Goal: Task Accomplishment & Management: Complete application form

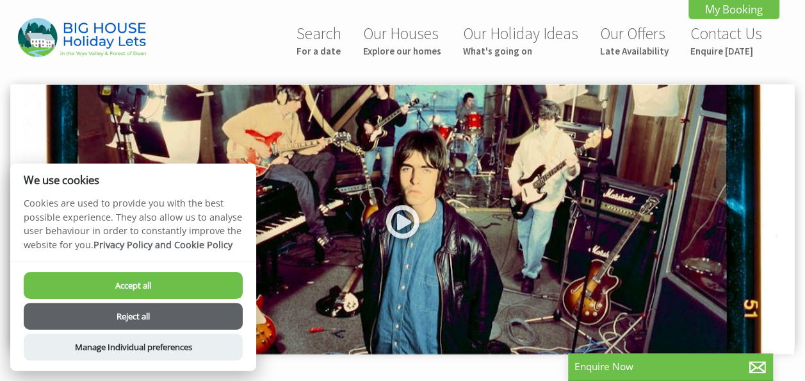
click at [184, 313] on button "Reject all" at bounding box center [133, 315] width 219 height 27
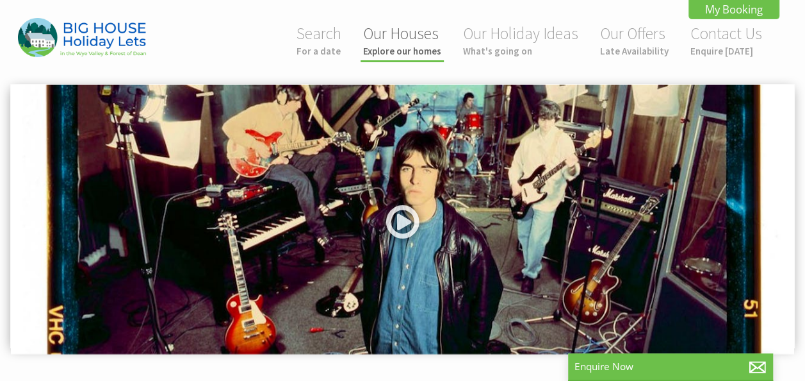
click at [405, 45] on small "Explore our homes" at bounding box center [402, 51] width 78 height 12
click at [403, 54] on small "Explore our homes" at bounding box center [402, 51] width 78 height 12
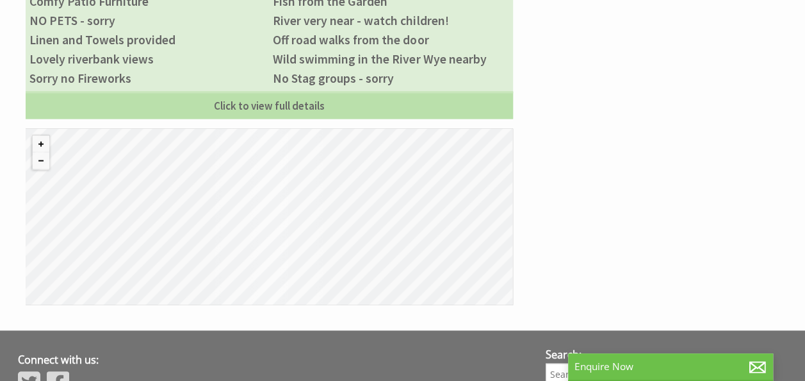
scroll to position [1225, 0]
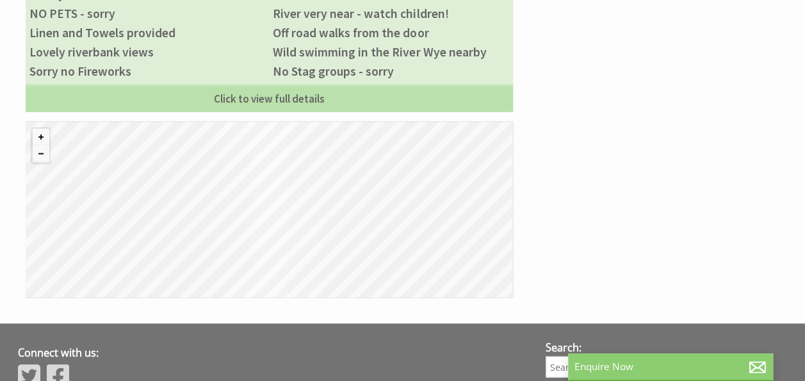
click at [642, 370] on p "Enquire Now" at bounding box center [671, 365] width 192 height 13
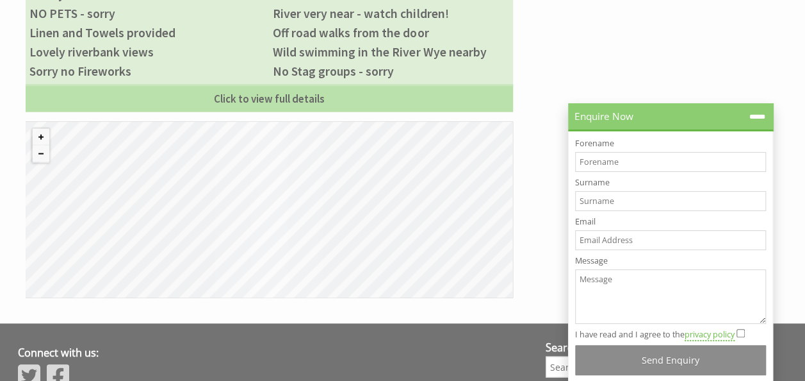
scroll to position [0, 0]
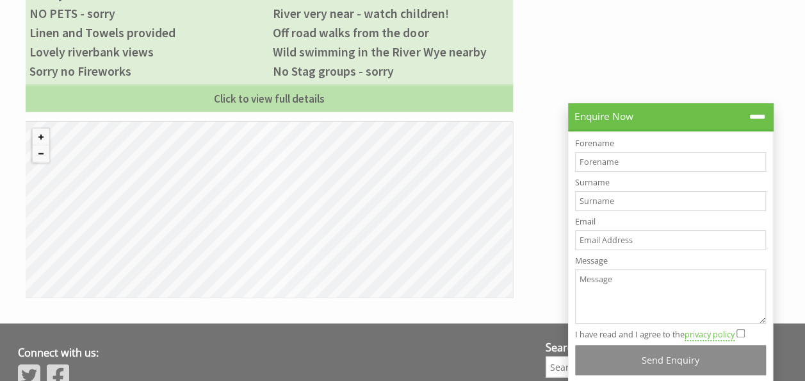
click at [597, 157] on input "Forename" at bounding box center [670, 162] width 191 height 20
type input "Terry"
type input "Copp"
type input "terrycopp@hotmail.co.uk"
click at [605, 286] on textarea "Message" at bounding box center [670, 296] width 191 height 54
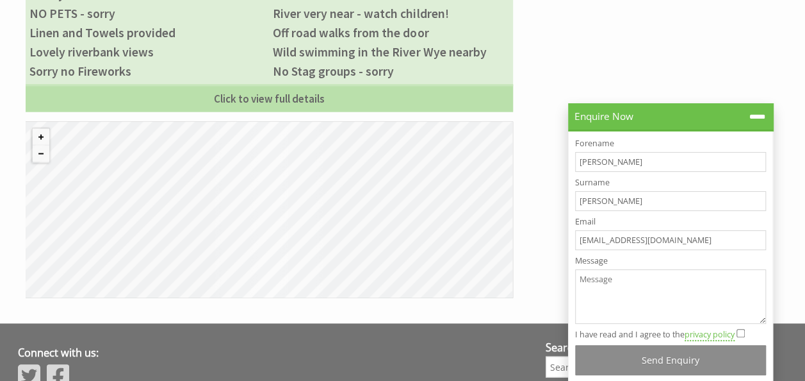
click at [605, 286] on textarea "Message" at bounding box center [670, 296] width 191 height 54
click at [584, 283] on textarea "Message" at bounding box center [670, 296] width 191 height 54
click at [629, 288] on textarea "Message" at bounding box center [670, 296] width 191 height 54
click at [616, 290] on textarea "Message" at bounding box center [670, 296] width 191 height 54
click at [602, 294] on textarea "Message" at bounding box center [670, 296] width 191 height 54
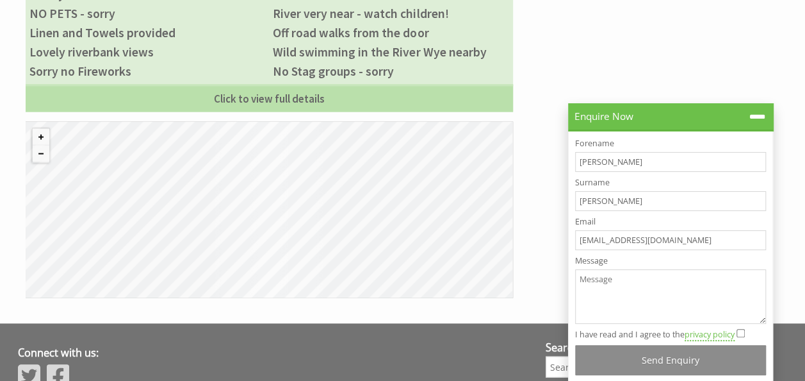
click at [602, 294] on textarea "Message" at bounding box center [670, 296] width 191 height 54
click at [741, 329] on input "I have read and I agree to the privacy policy" at bounding box center [741, 333] width 8 height 8
checkbox input "true"
click at [614, 302] on textarea "Message" at bounding box center [670, 296] width 191 height 54
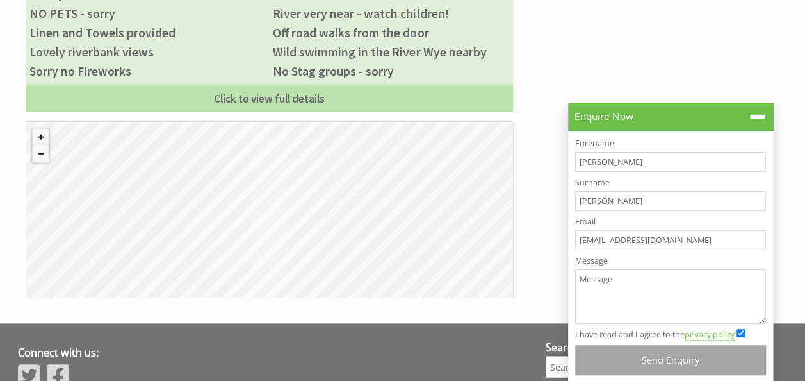
click at [651, 357] on button "Send Enquiry" at bounding box center [670, 360] width 191 height 30
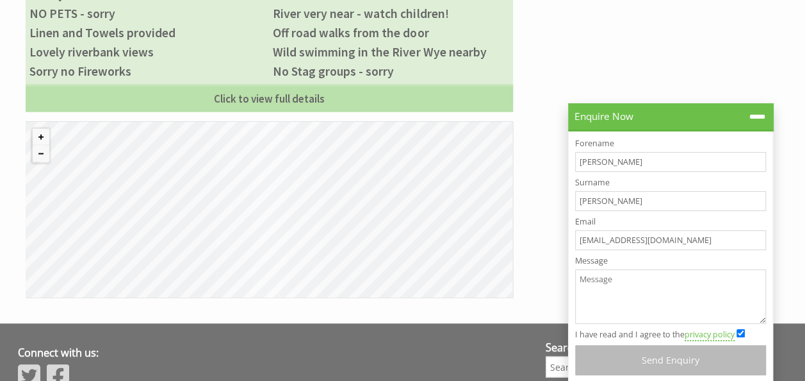
click at [610, 260] on label "Message" at bounding box center [670, 260] width 191 height 11
click at [610, 269] on textarea "Message" at bounding box center [670, 296] width 191 height 54
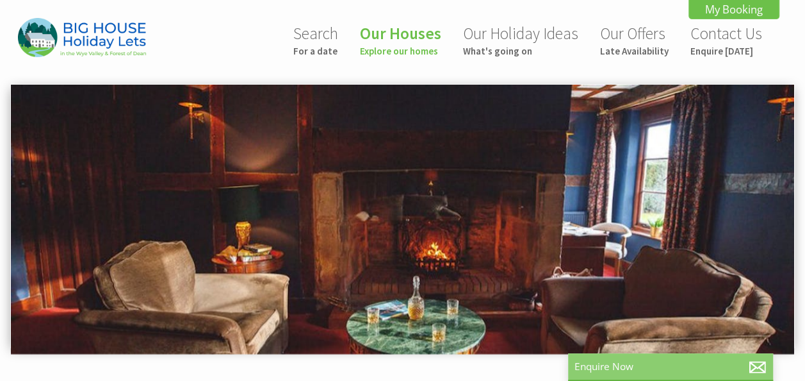
click at [663, 364] on p "Enquire Now" at bounding box center [671, 365] width 192 height 13
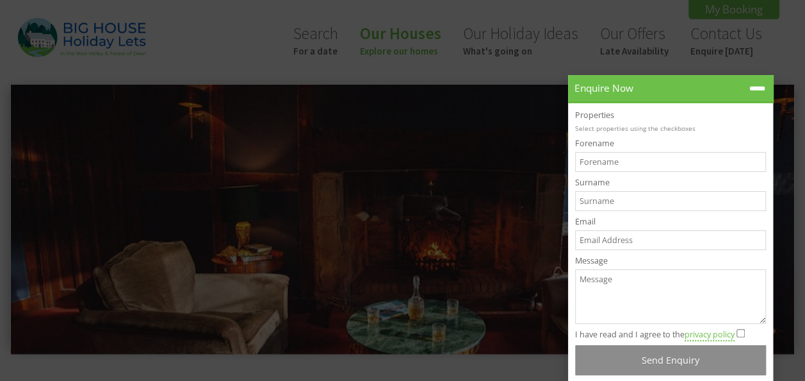
click at [617, 285] on textarea "Message" at bounding box center [670, 296] width 191 height 54
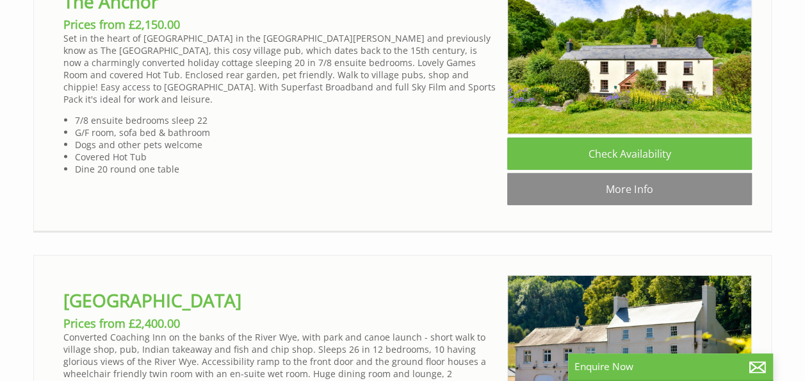
scroll to position [1357, 0]
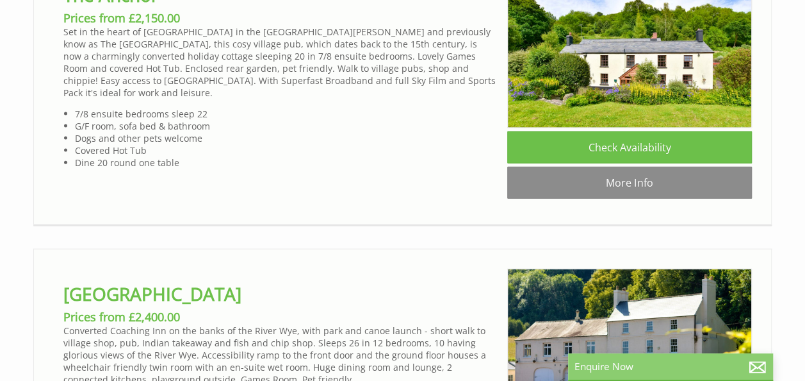
click at [664, 361] on p "Enquire Now" at bounding box center [671, 365] width 192 height 13
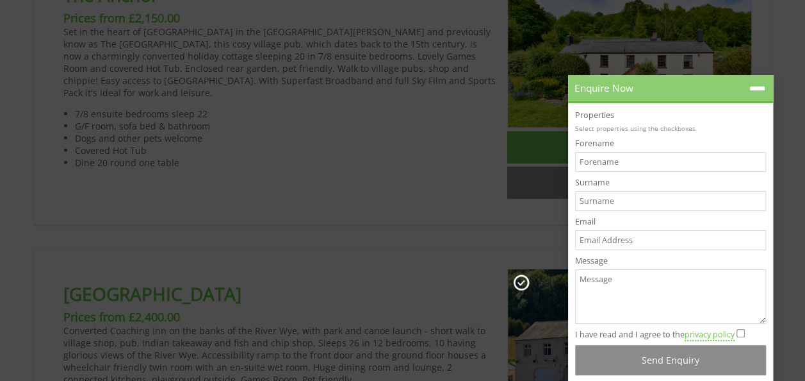
scroll to position [0, 0]
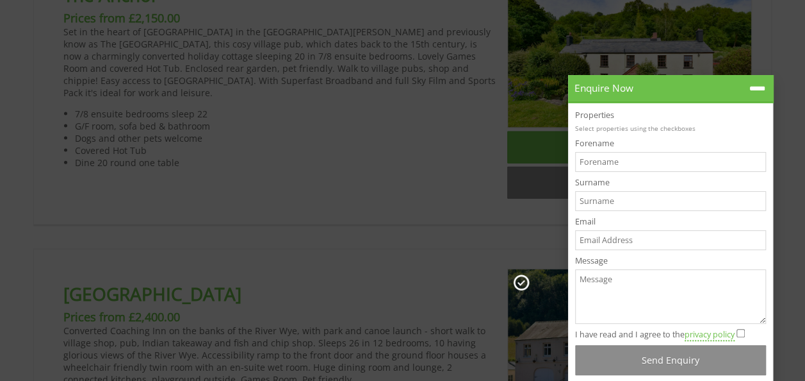
click at [637, 281] on textarea "Message" at bounding box center [670, 296] width 191 height 54
click at [607, 272] on textarea "Message" at bounding box center [670, 296] width 191 height 54
click at [744, 332] on input "I have read and I agree to the privacy policy" at bounding box center [741, 333] width 8 height 8
checkbox input "true"
click at [648, 284] on textarea "Message" at bounding box center [670, 296] width 191 height 54
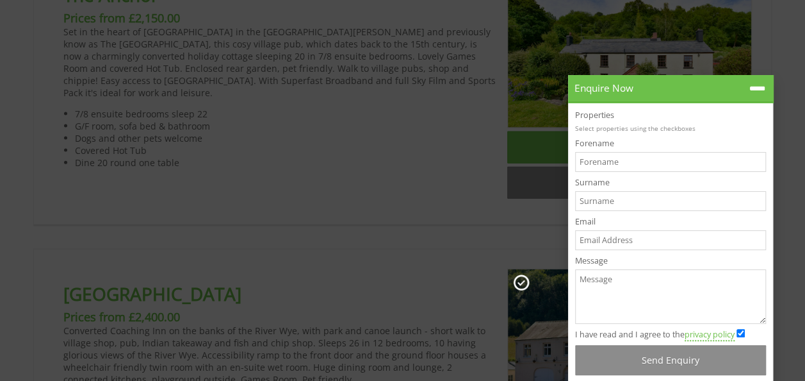
click at [648, 284] on textarea "Message" at bounding box center [670, 296] width 191 height 54
click at [626, 239] on input "Email" at bounding box center [670, 240] width 191 height 20
type input "[EMAIL_ADDRESS][DOMAIN_NAME]"
type input "[PERSON_NAME]"
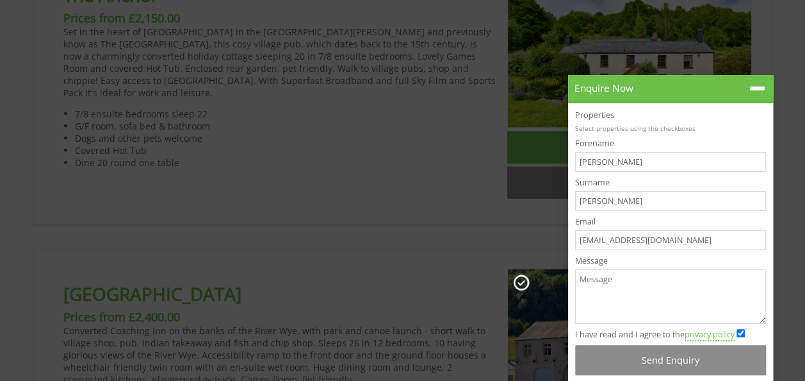
click at [613, 284] on textarea "Message" at bounding box center [670, 296] width 191 height 54
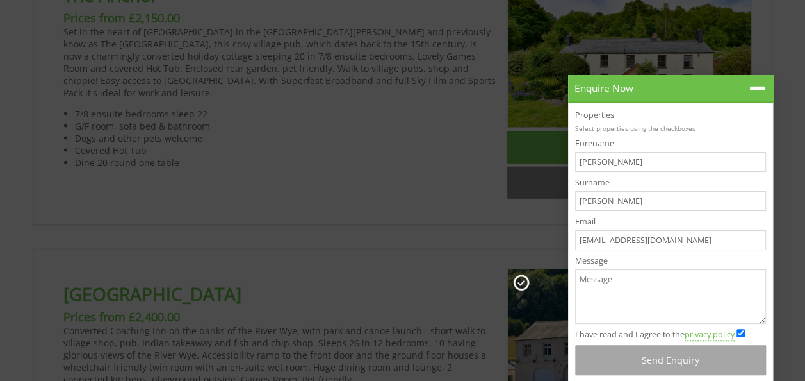
click at [692, 359] on button "Send Enquiry" at bounding box center [670, 360] width 191 height 30
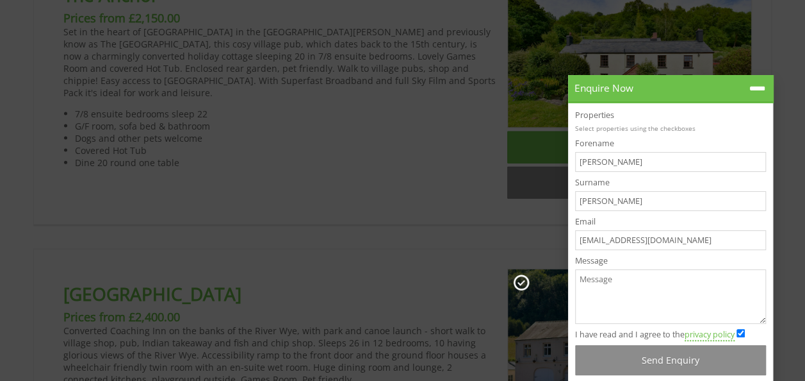
click at [587, 281] on textarea "Message" at bounding box center [670, 296] width 191 height 54
click at [588, 282] on textarea "Message" at bounding box center [670, 296] width 191 height 54
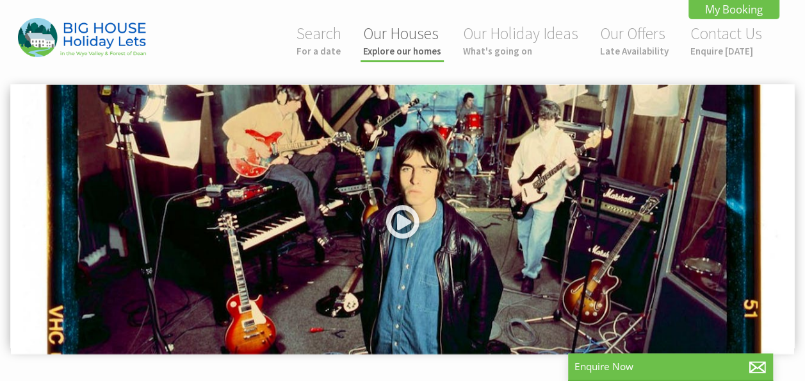
click at [404, 54] on small "Explore our homes" at bounding box center [402, 51] width 78 height 12
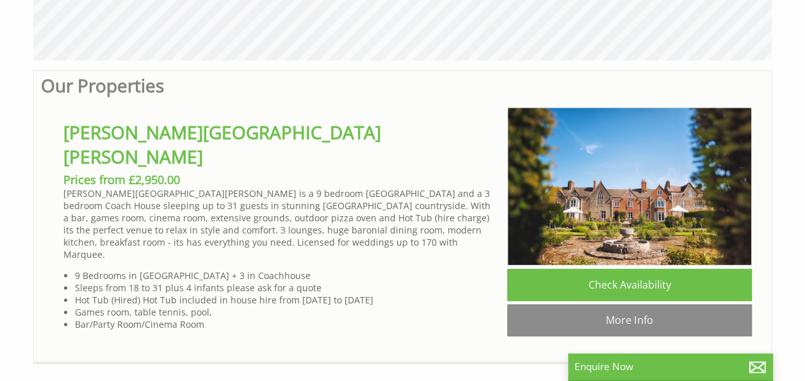
scroll to position [628, 0]
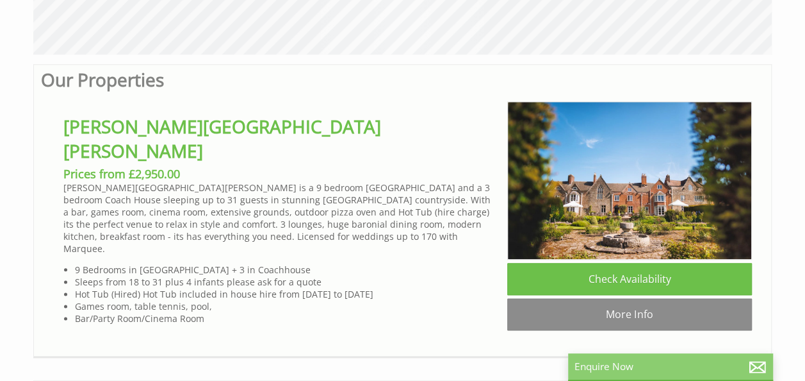
click at [662, 366] on p "Enquire Now" at bounding box center [671, 365] width 192 height 13
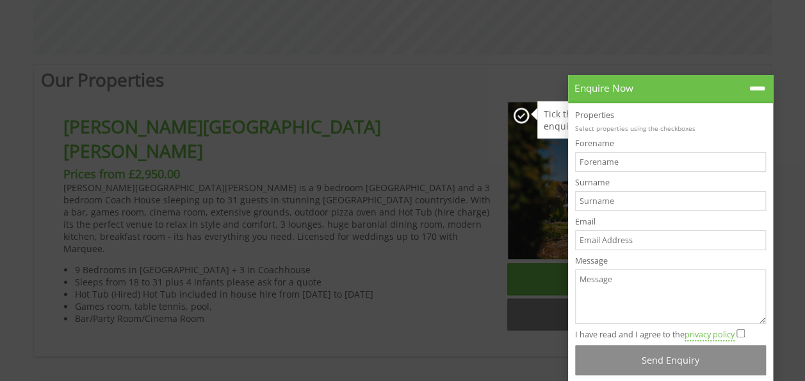
click at [621, 158] on input "Forename" at bounding box center [670, 162] width 191 height 20
type input "[PERSON_NAME]"
type input "[EMAIL_ADDRESS][DOMAIN_NAME]"
click at [604, 285] on textarea "Message" at bounding box center [670, 296] width 191 height 54
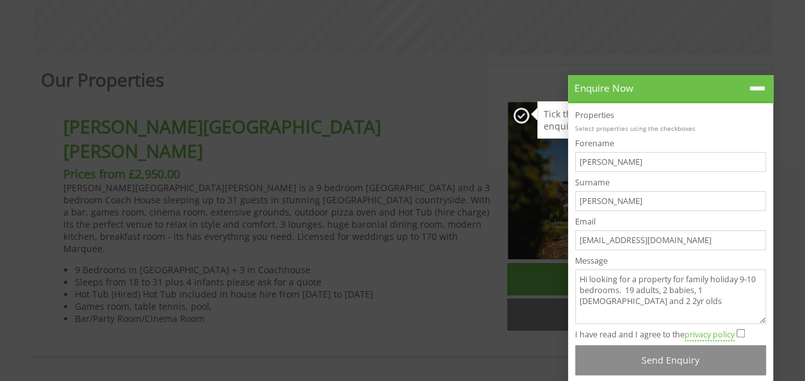
type textarea "Hi looking for a property for family holiday 9-10 bedrooms. 19 adults, 2 babies…"
click at [743, 334] on input "I have read and I agree to the privacy policy" at bounding box center [741, 333] width 8 height 8
checkbox input "true"
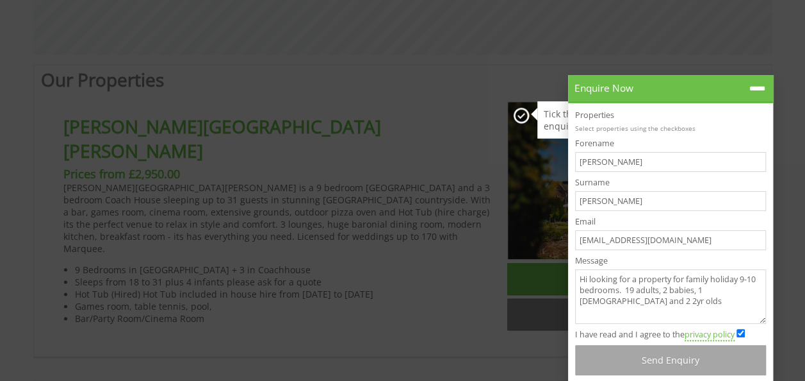
click at [684, 358] on button "Send Enquiry" at bounding box center [670, 360] width 191 height 30
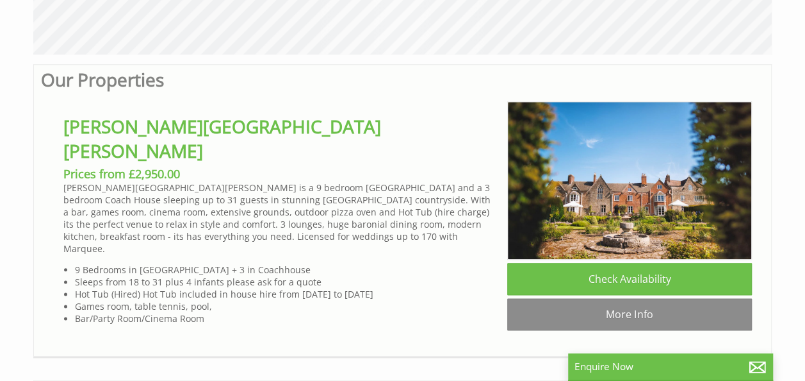
click at [684, 357] on div "Enquire Now" at bounding box center [670, 367] width 205 height 28
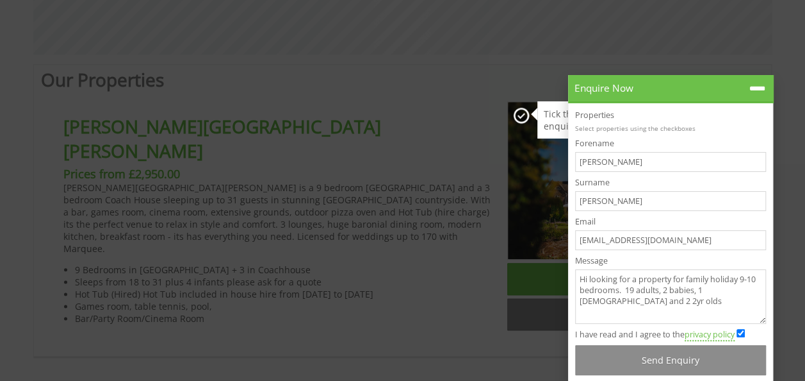
click at [605, 163] on input "[PERSON_NAME]" at bounding box center [670, 162] width 191 height 20
type input "[PERSON_NAME]"
type input "[EMAIL_ADDRESS][DOMAIN_NAME]"
click at [612, 283] on textarea "Hi looking for a property for family holiday 9-10 bedrooms. 19 adults, 2 babies…" at bounding box center [670, 296] width 191 height 54
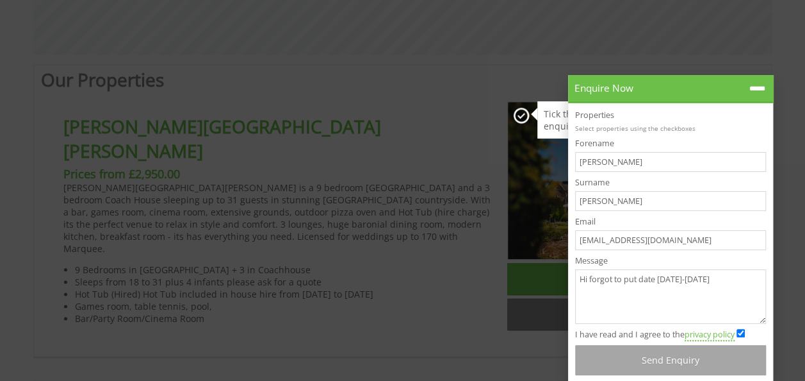
type textarea "Hi forgot to put date [DATE]-[DATE]"
click at [646, 361] on button "Send Enquiry" at bounding box center [670, 360] width 191 height 30
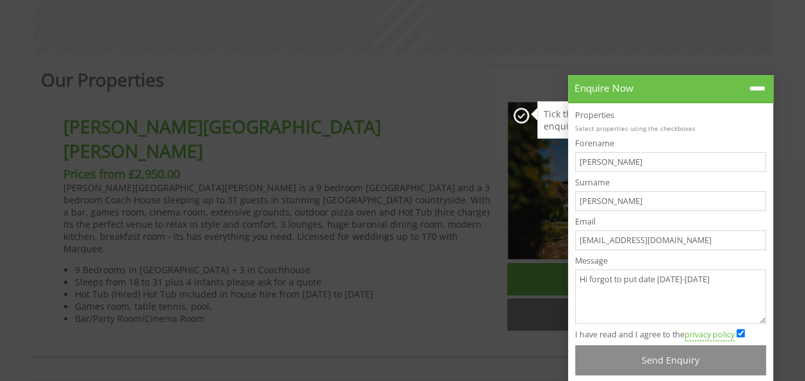
click at [741, 333] on input "I have read and I agree to the privacy policy" at bounding box center [741, 333] width 8 height 8
checkbox input "true"
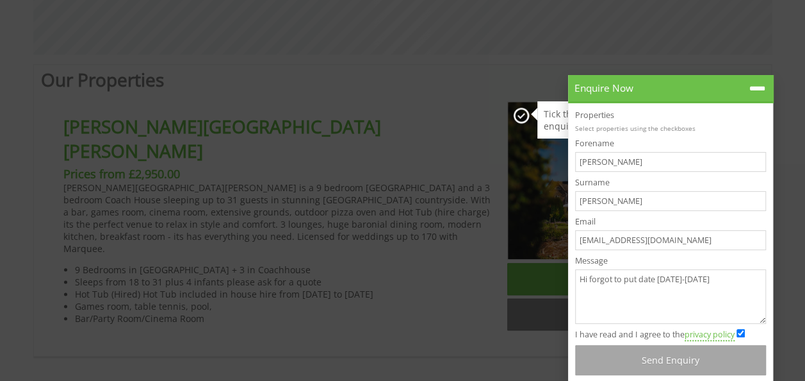
click at [720, 356] on button "Send Enquiry" at bounding box center [670, 360] width 191 height 30
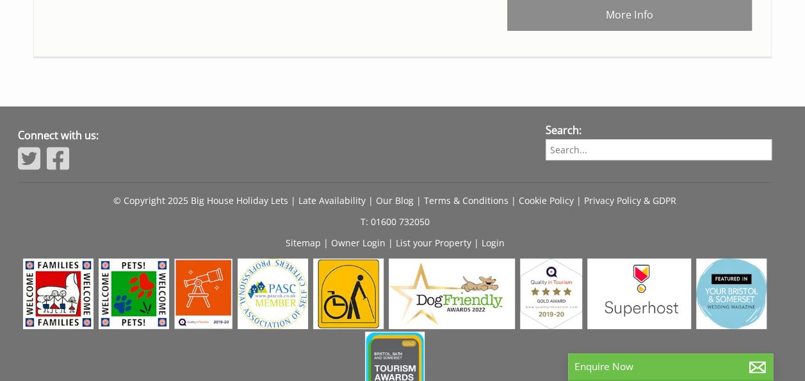
scroll to position [4850, 0]
